Goal: Task Accomplishment & Management: Complete application form

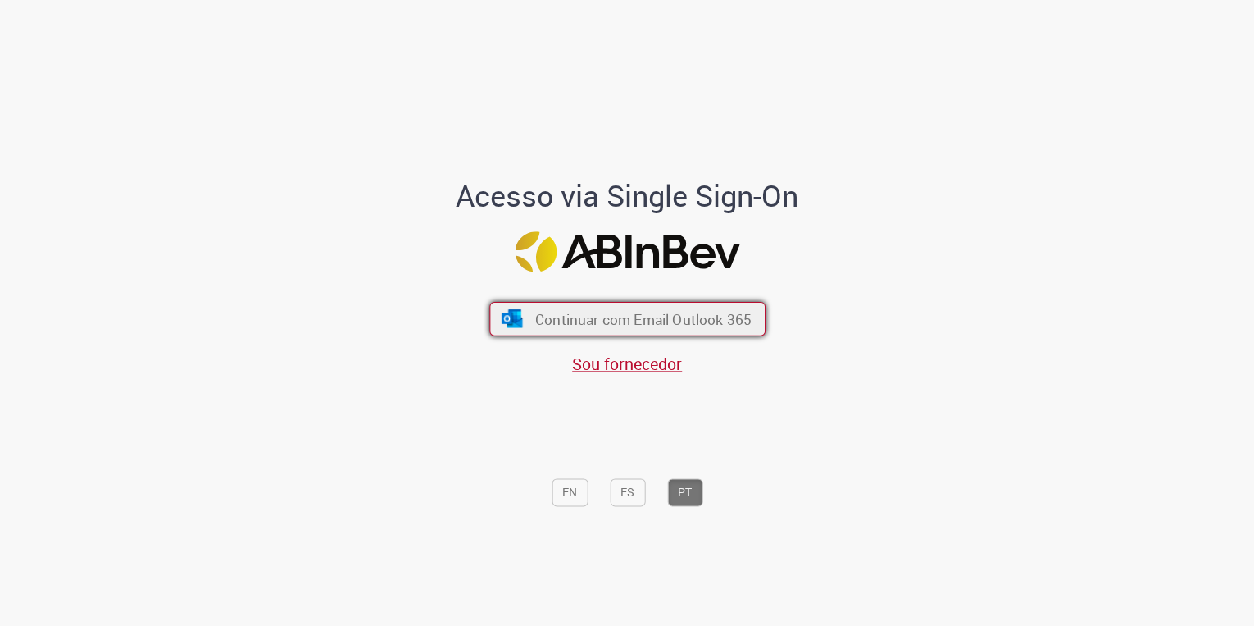
click at [699, 321] on span "Continuar com Email Outlook 365" at bounding box center [643, 318] width 216 height 19
